Goal: Information Seeking & Learning: Learn about a topic

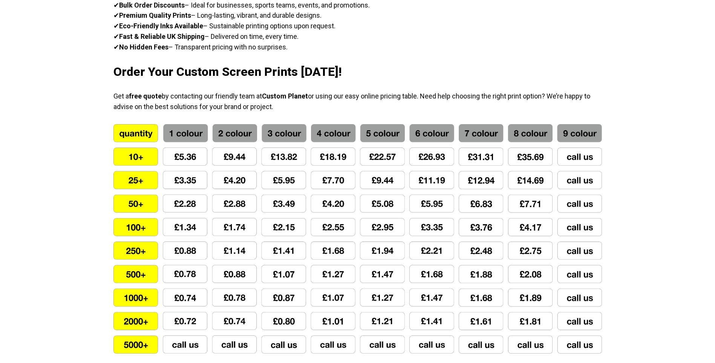
scroll to position [528, 0]
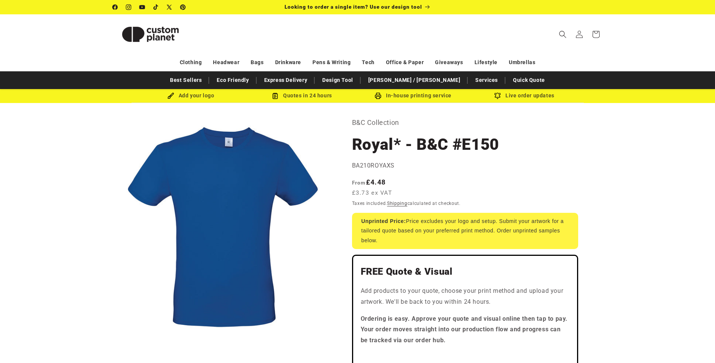
click at [562, 154] on h1 "Royal* - B&C #E150" at bounding box center [465, 144] width 226 height 20
click at [563, 33] on icon "Search" at bounding box center [563, 34] width 8 height 8
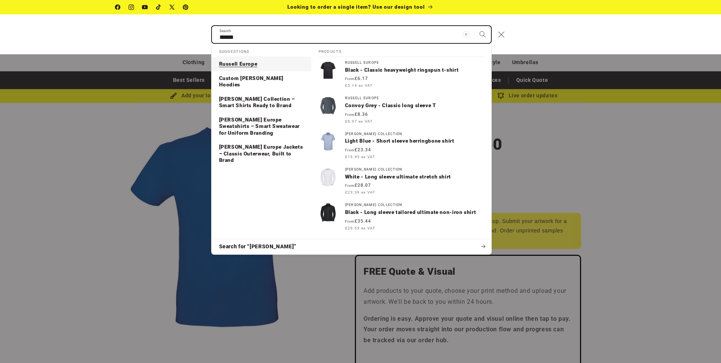
type input "******"
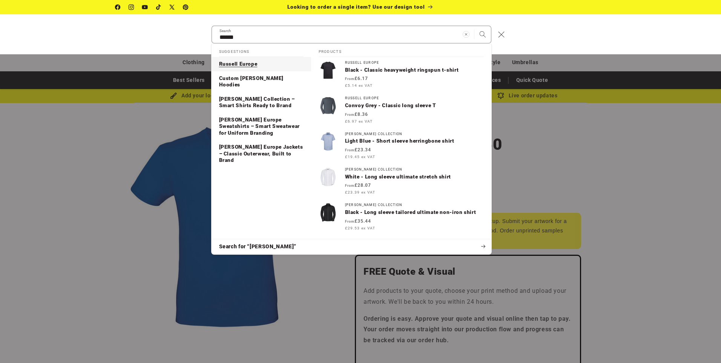
click at [230, 63] on p "Russell Europe" at bounding box center [238, 64] width 38 height 7
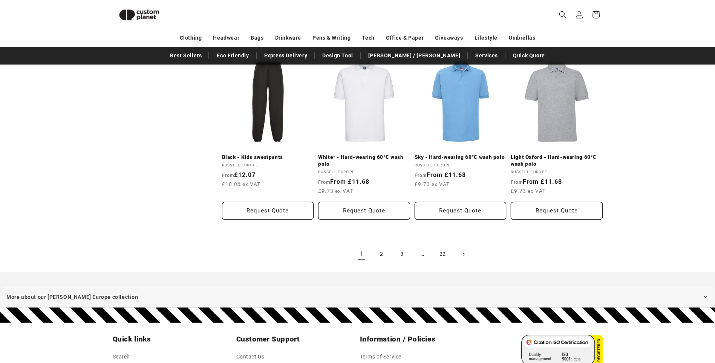
scroll to position [895, 0]
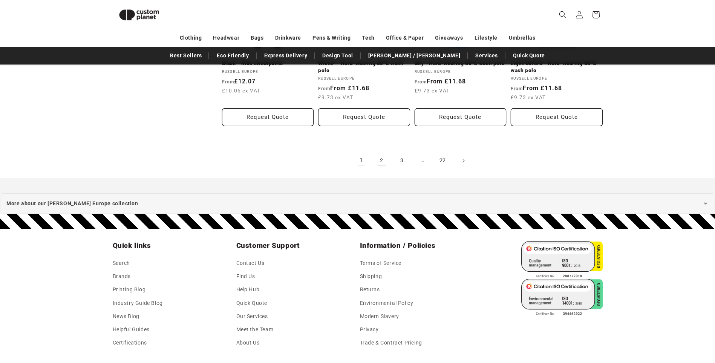
click at [379, 156] on link "2" at bounding box center [382, 160] width 17 height 17
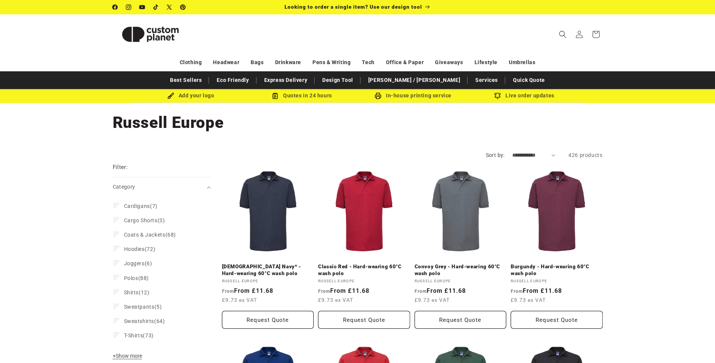
drag, startPoint x: 562, startPoint y: 34, endPoint x: 537, endPoint y: 40, distance: 25.6
click at [563, 34] on icon "Search" at bounding box center [563, 35] width 8 height 8
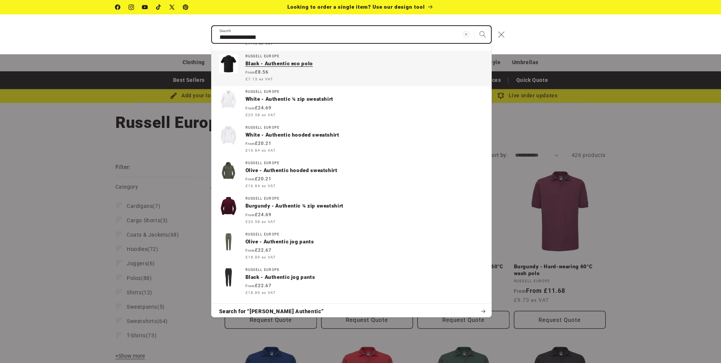
scroll to position [115, 0]
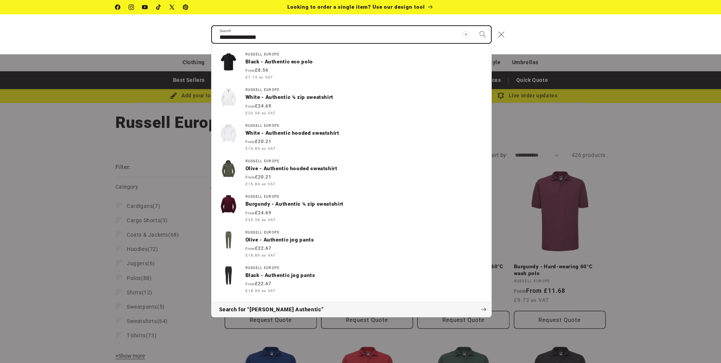
type input "**********"
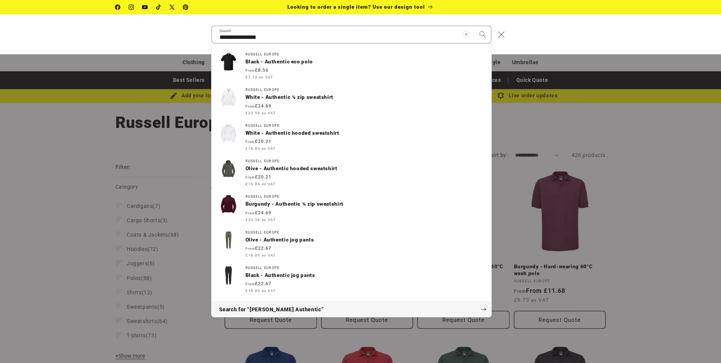
click at [271, 307] on span "Search for “Russel Authentic”" at bounding box center [271, 310] width 105 height 8
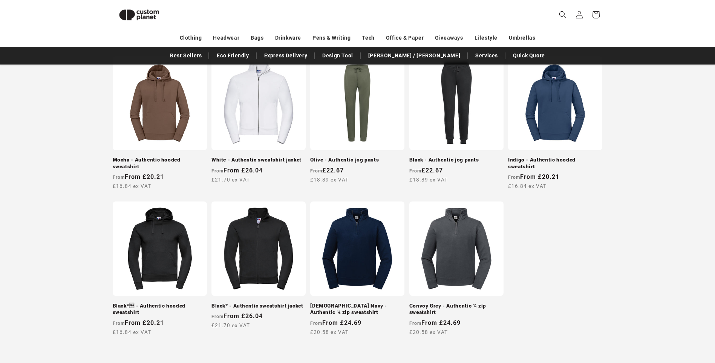
scroll to position [669, 0]
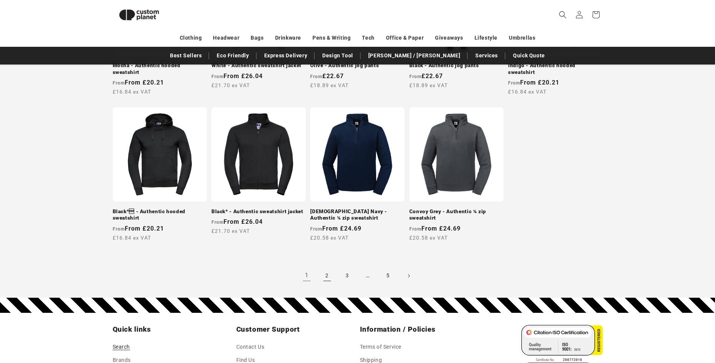
click at [322, 267] on link "2" at bounding box center [327, 275] width 17 height 17
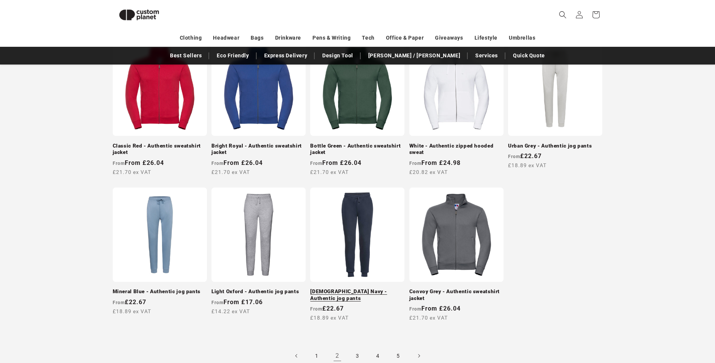
scroll to position [708, 0]
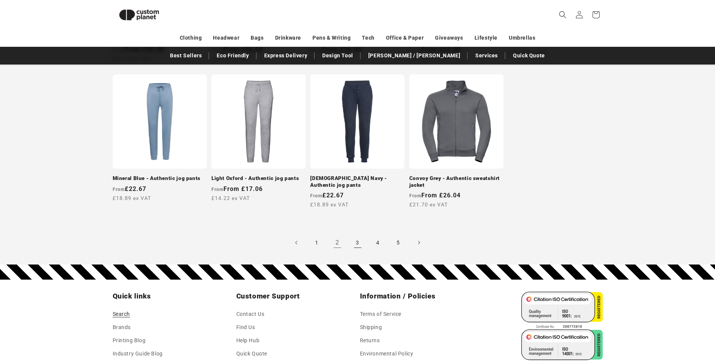
click at [360, 240] on link "3" at bounding box center [358, 242] width 17 height 17
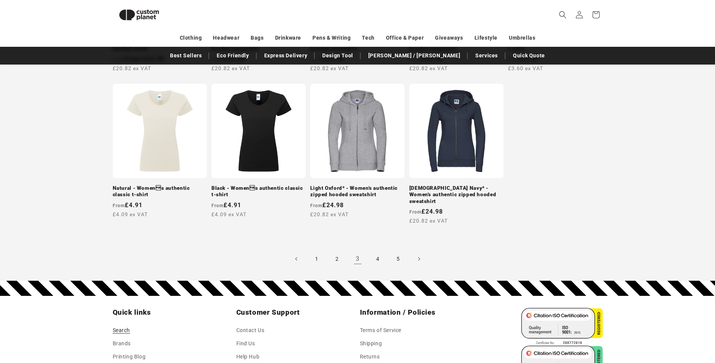
scroll to position [706, 0]
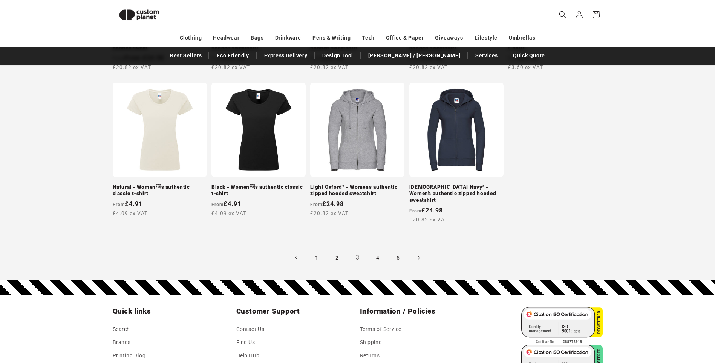
click at [379, 249] on link "4" at bounding box center [378, 257] width 17 height 17
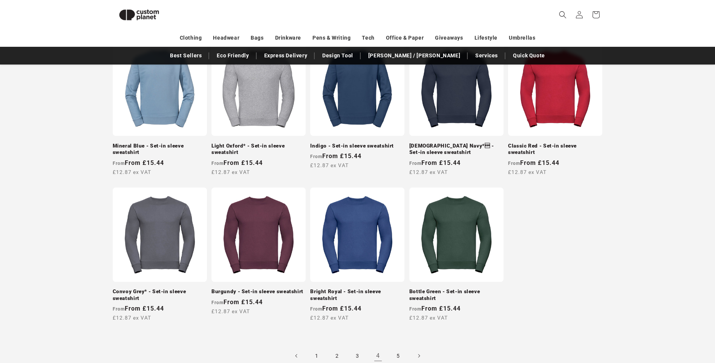
scroll to position [631, 0]
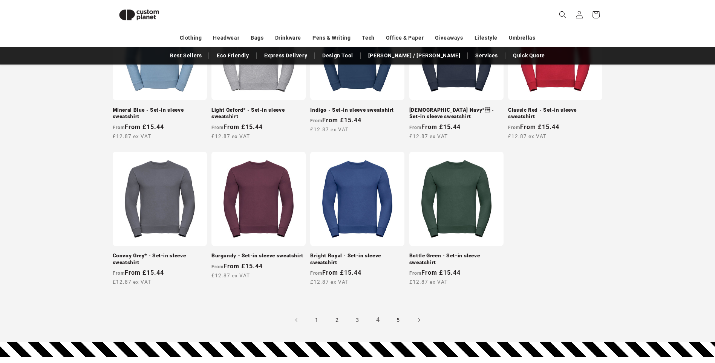
click at [397, 322] on link "5" at bounding box center [398, 319] width 17 height 17
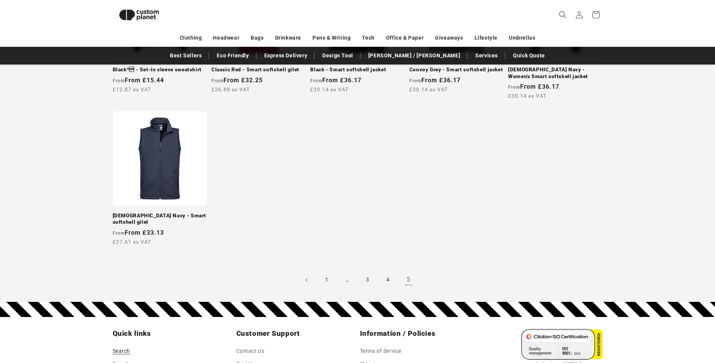
scroll to position [141, 0]
